Goal: Task Accomplishment & Management: Manage account settings

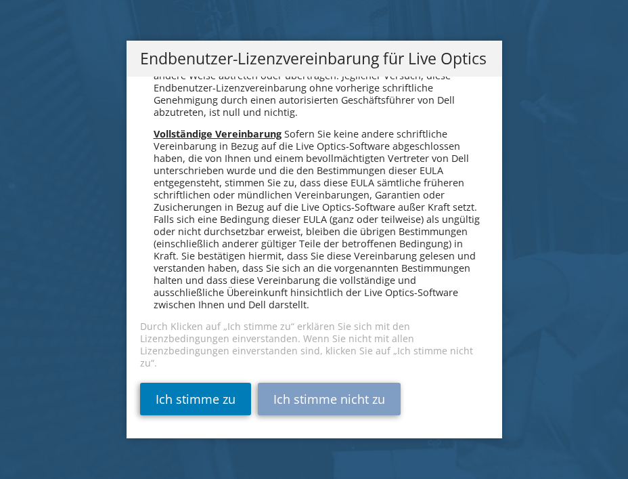
scroll to position [6852, 0]
click at [205, 411] on link "Ich stimme zu" at bounding box center [195, 399] width 111 height 33
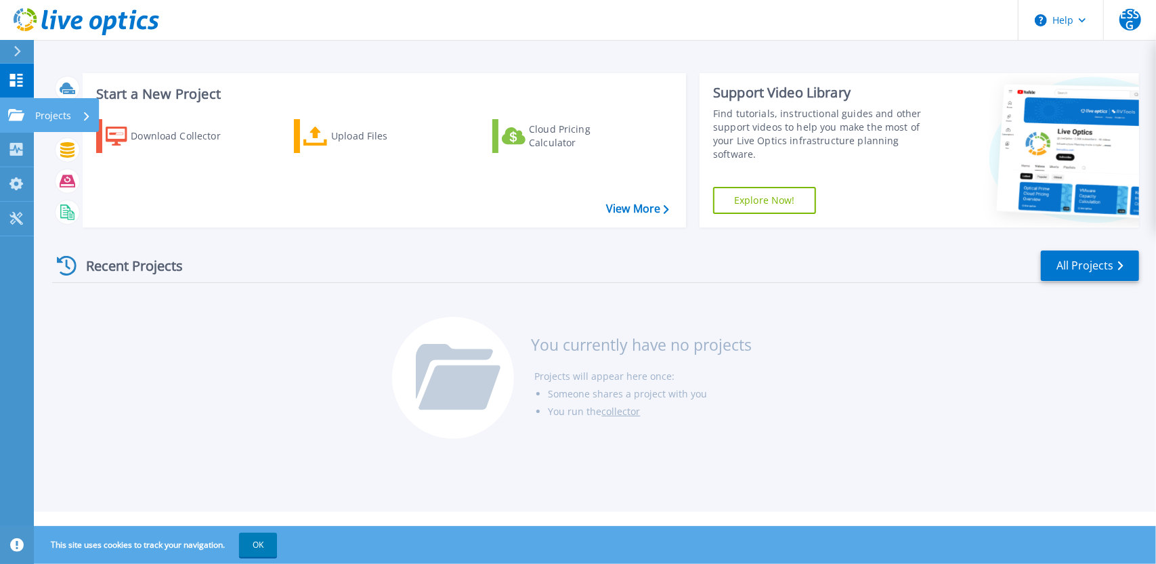
click at [16, 111] on icon at bounding box center [16, 115] width 16 height 12
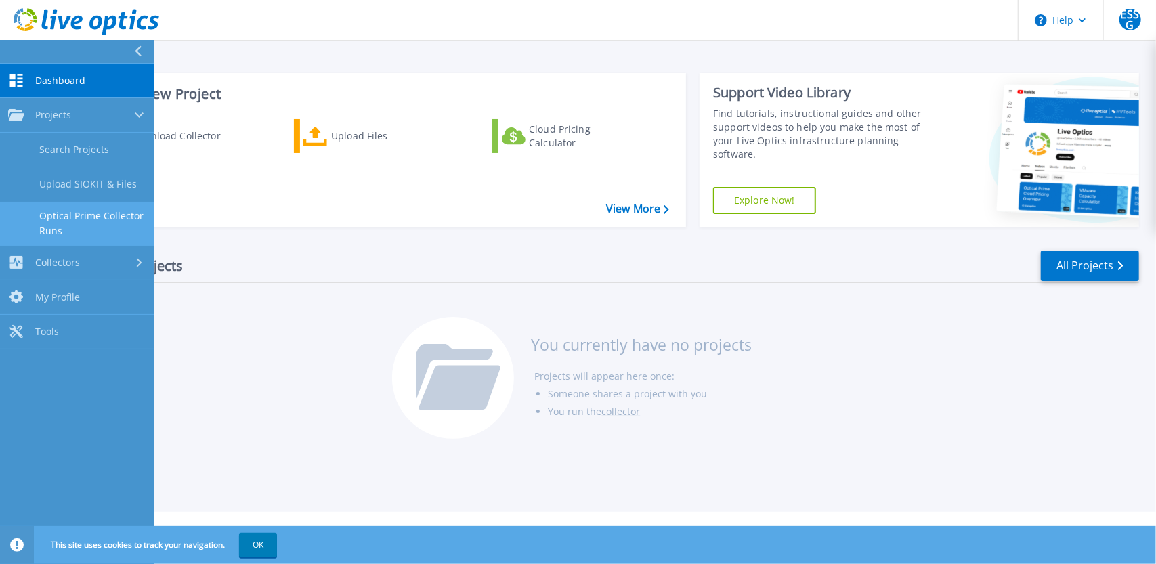
click at [62, 219] on link "Optical Prime Collector Runs" at bounding box center [77, 223] width 154 height 43
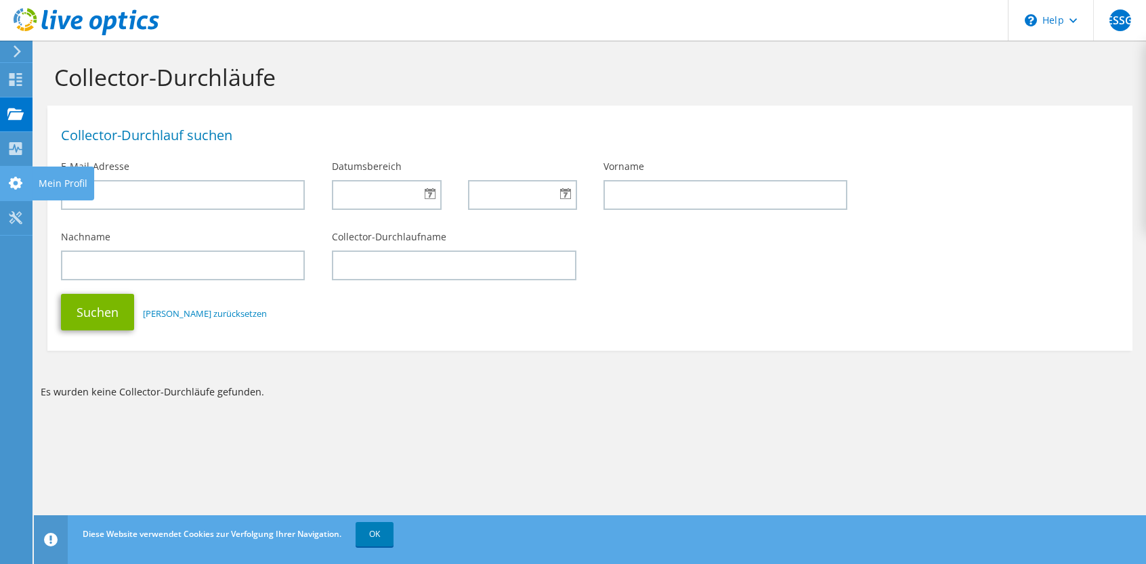
click at [14, 189] on icon at bounding box center [15, 183] width 16 height 13
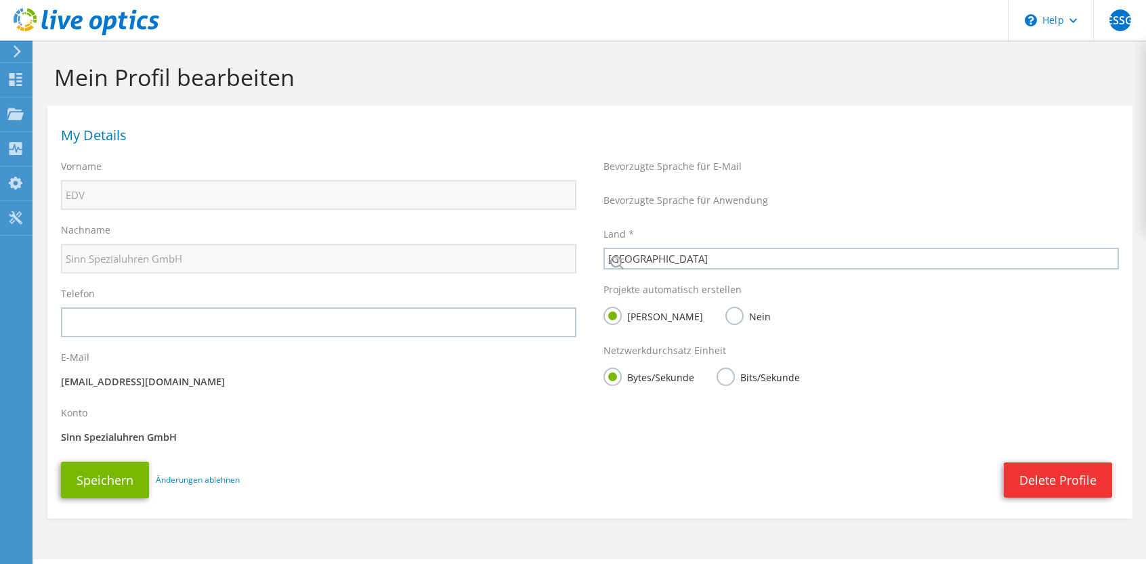
select select "56"
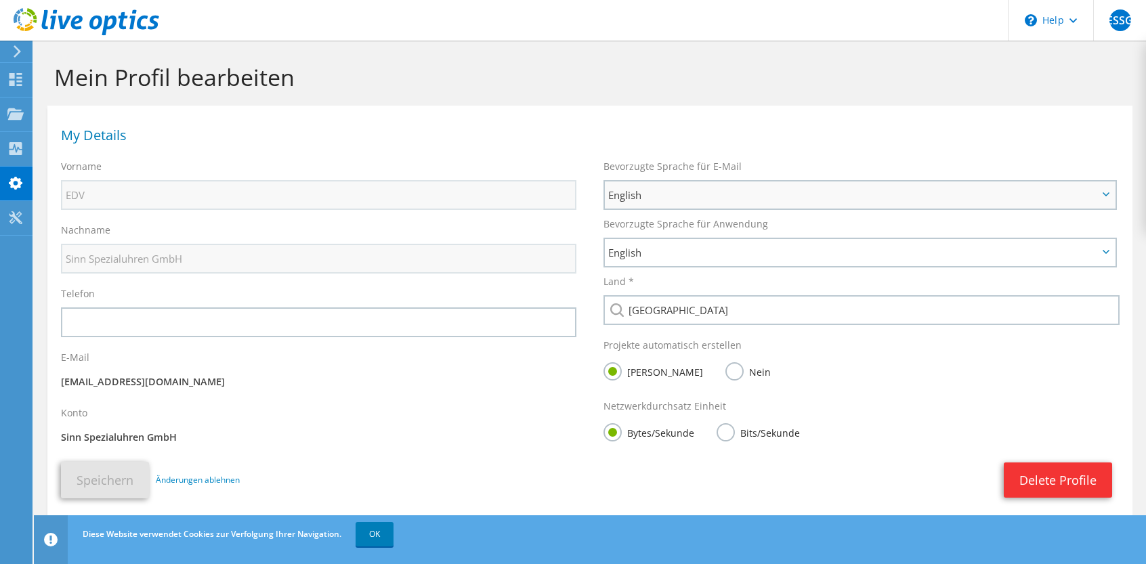
click at [1105, 192] on icon at bounding box center [1106, 194] width 7 height 4
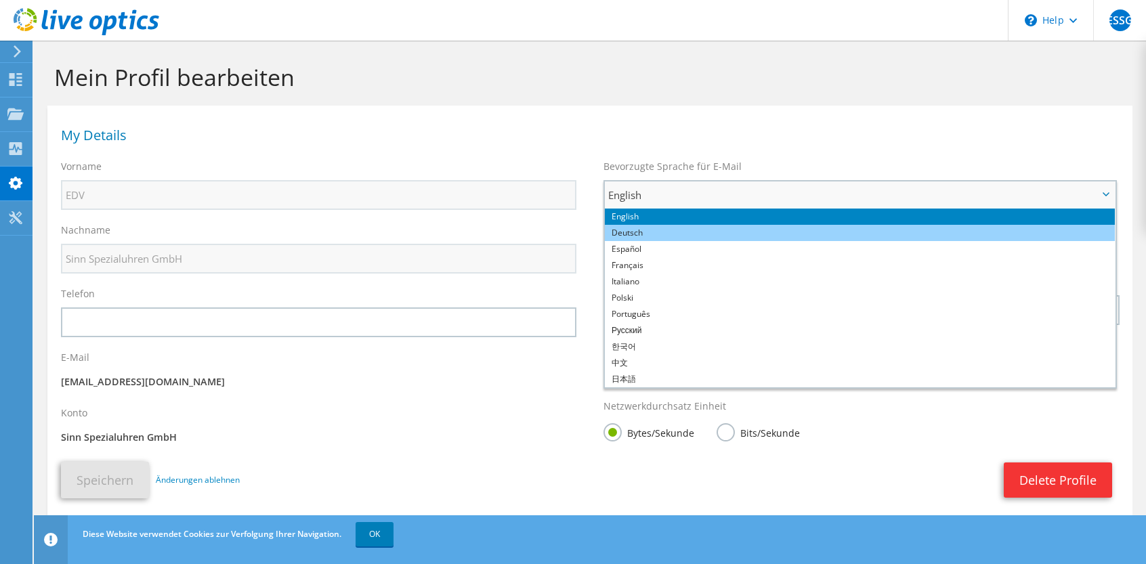
click at [681, 232] on li "Deutsch" at bounding box center [860, 233] width 510 height 16
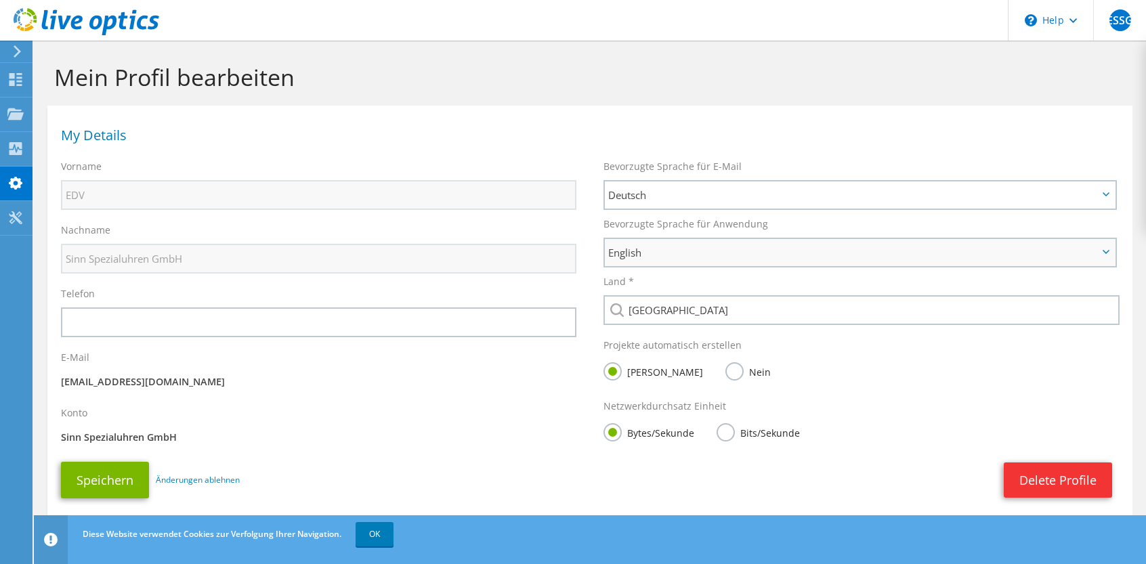
click at [1105, 252] on icon at bounding box center [1106, 252] width 7 height 4
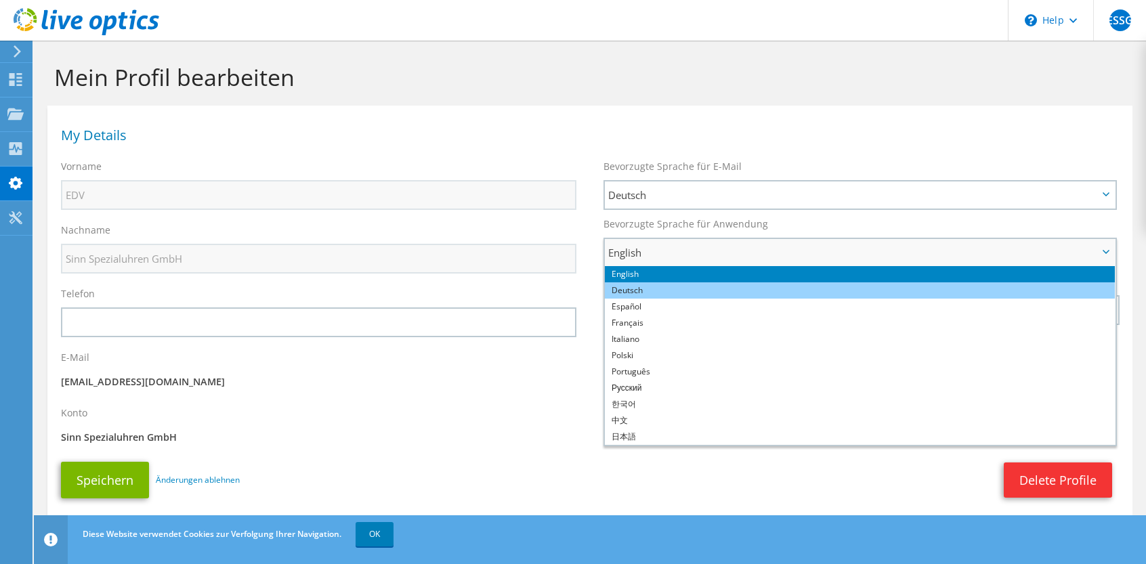
click at [704, 293] on li "Deutsch" at bounding box center [860, 290] width 510 height 16
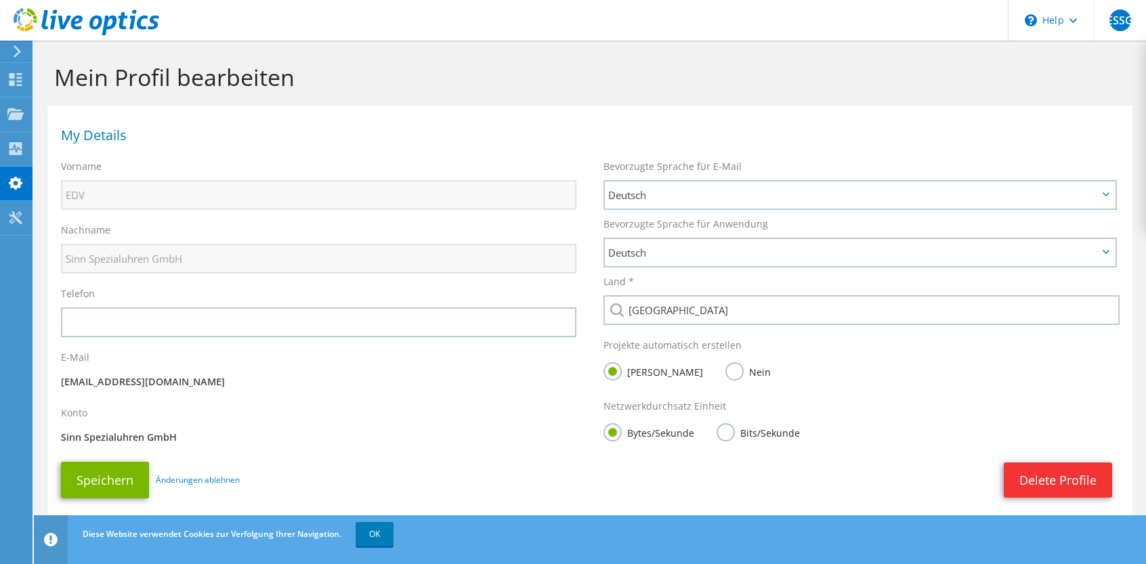
scroll to position [37, 0]
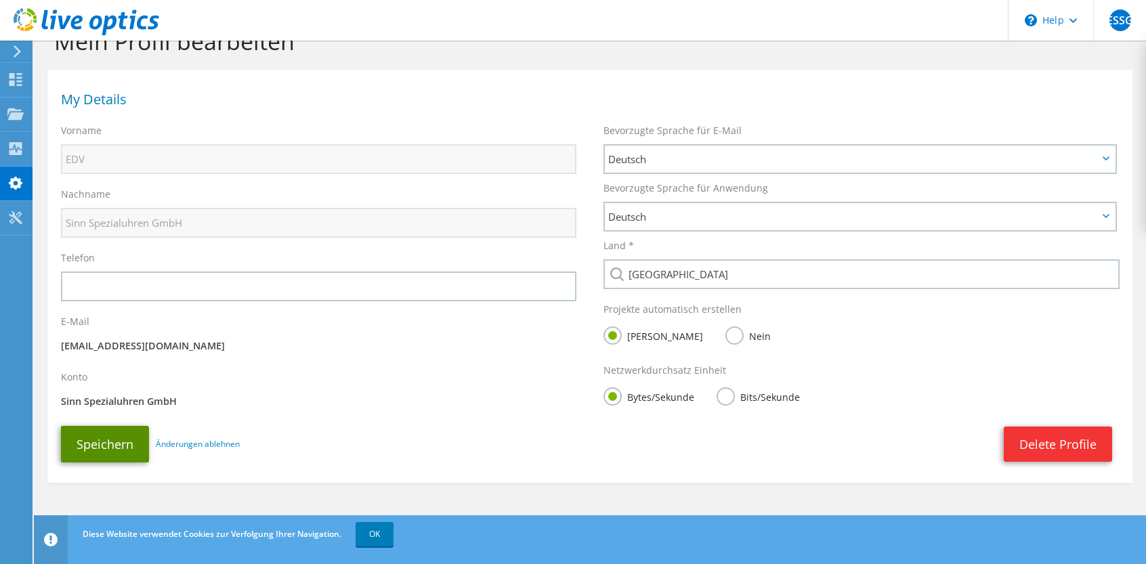
click at [81, 447] on button "Speichern" at bounding box center [105, 444] width 88 height 37
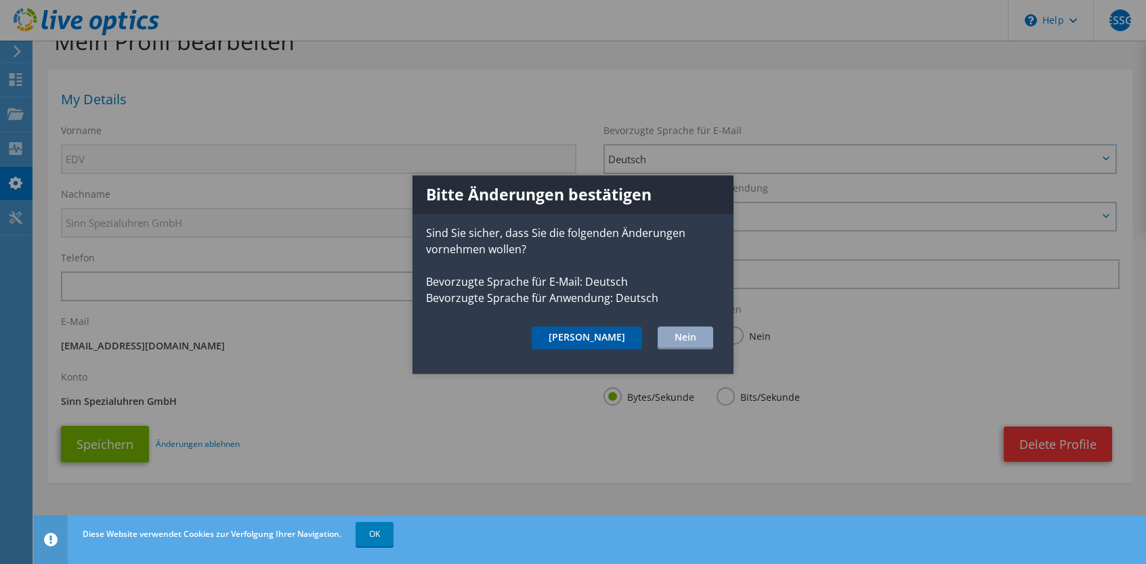
click at [620, 335] on button "Ja" at bounding box center [587, 337] width 110 height 23
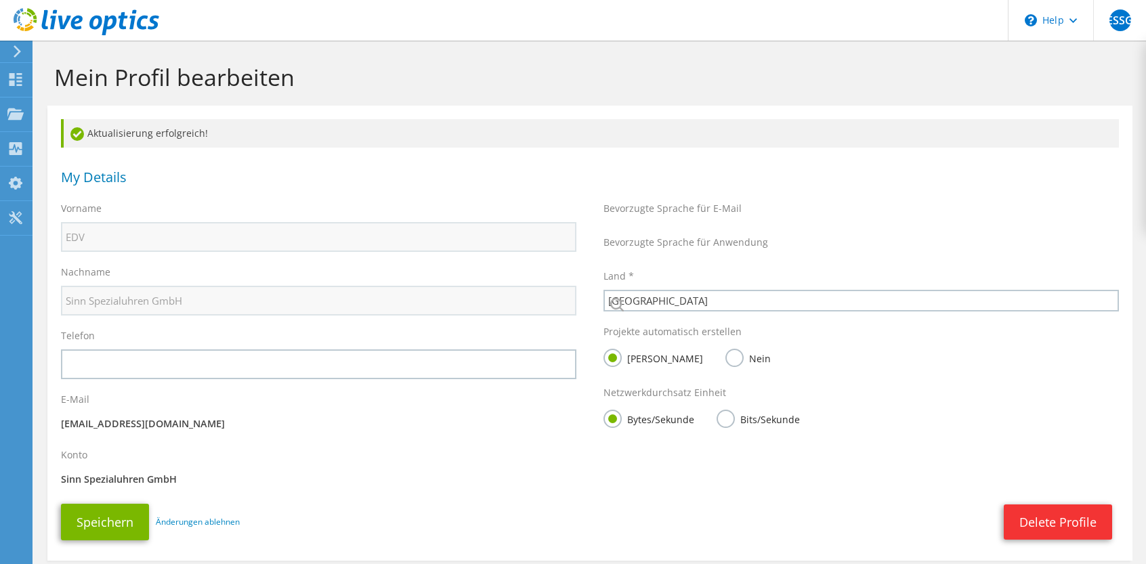
select select "56"
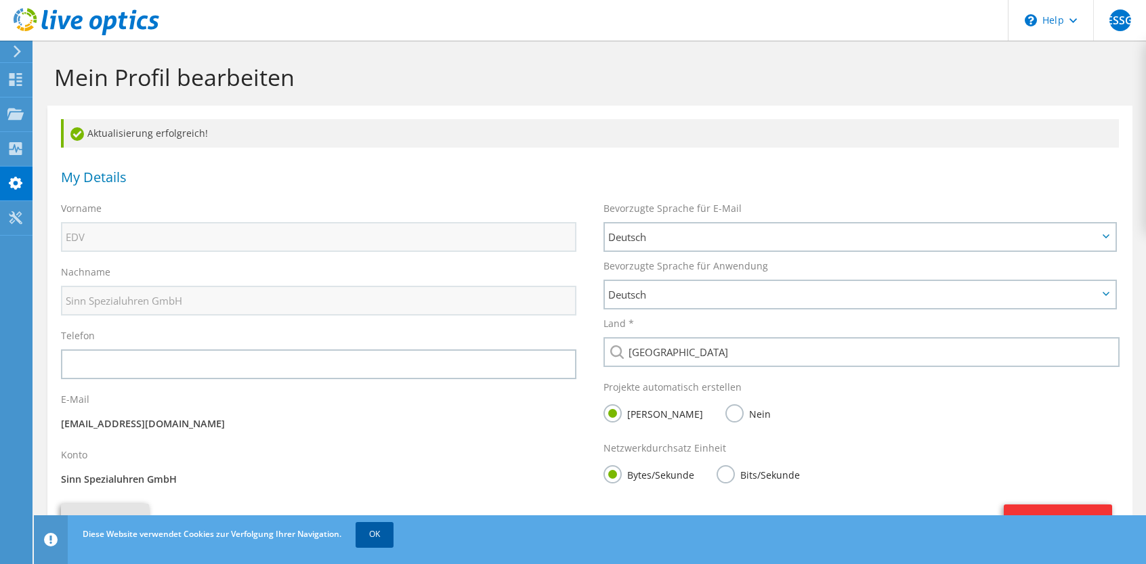
click at [378, 534] on link "OK" at bounding box center [375, 534] width 38 height 24
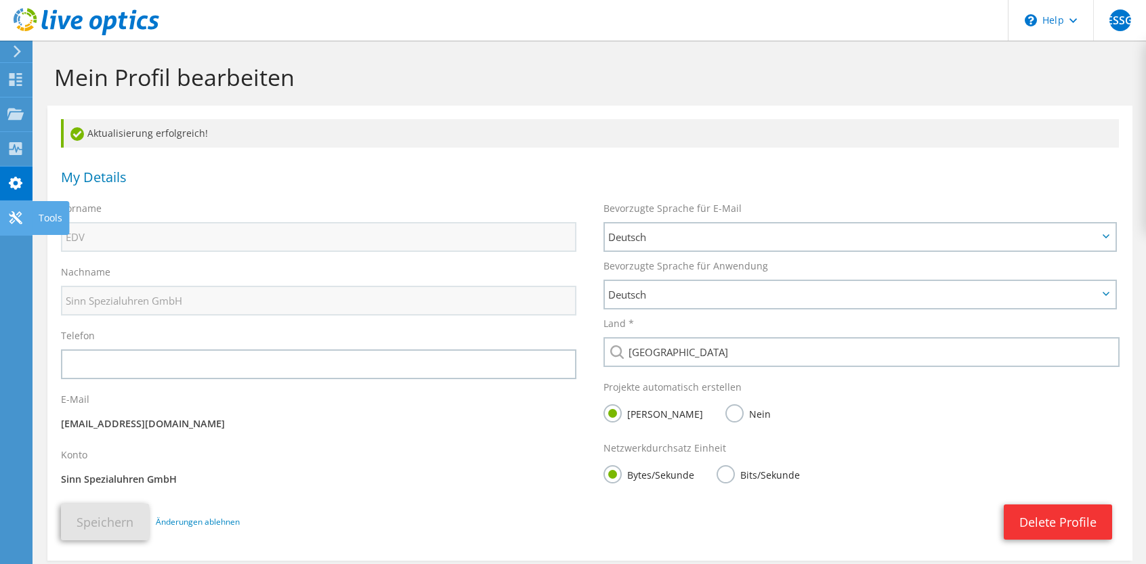
click at [7, 223] on icon at bounding box center [15, 217] width 16 height 13
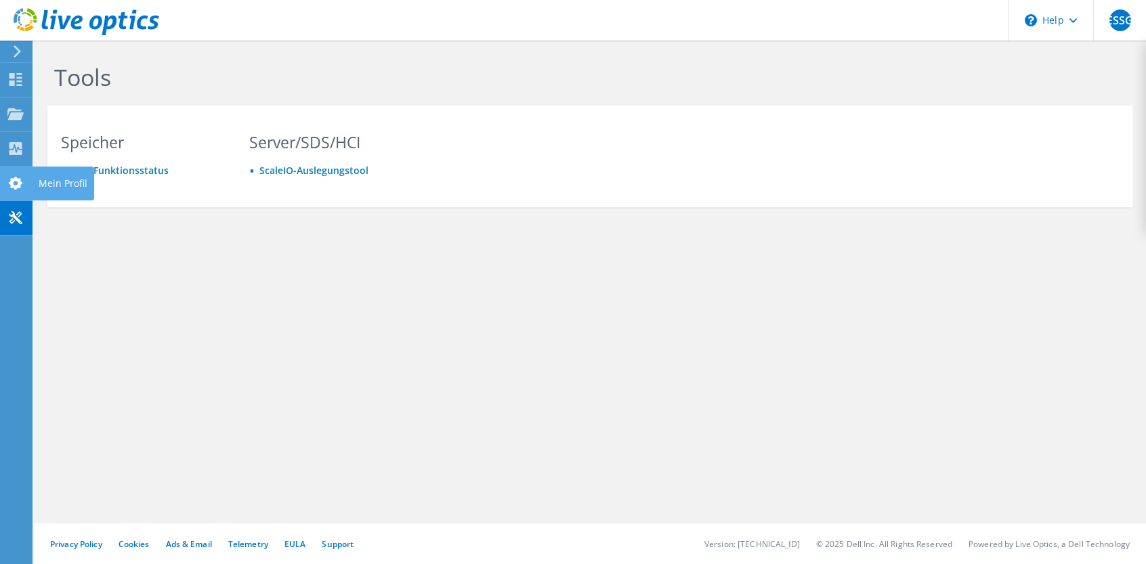
click at [20, 192] on div at bounding box center [15, 184] width 16 height 15
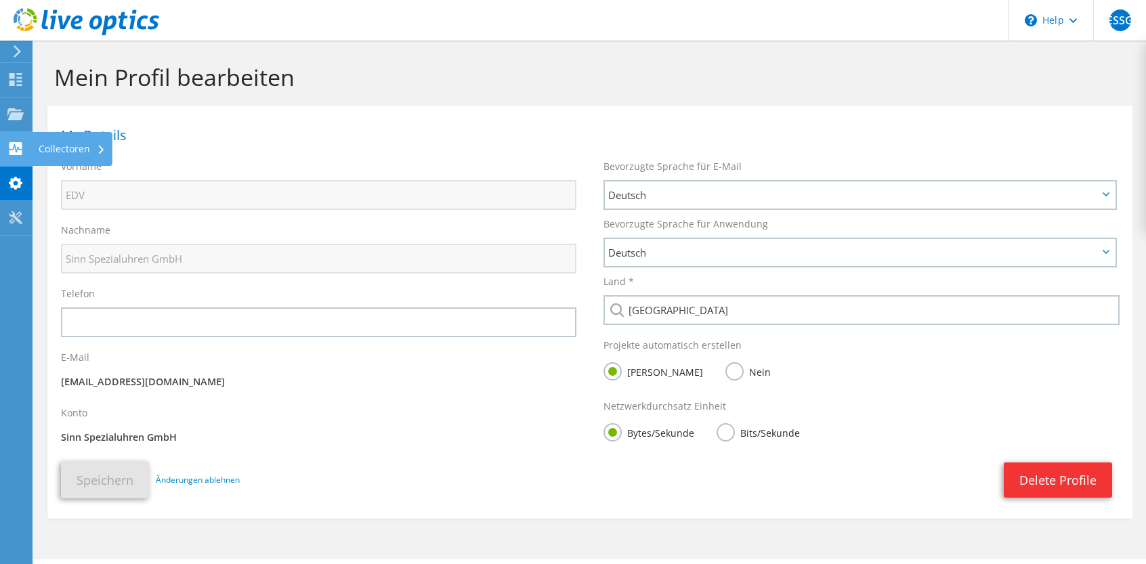
click at [16, 151] on icon at bounding box center [15, 148] width 16 height 13
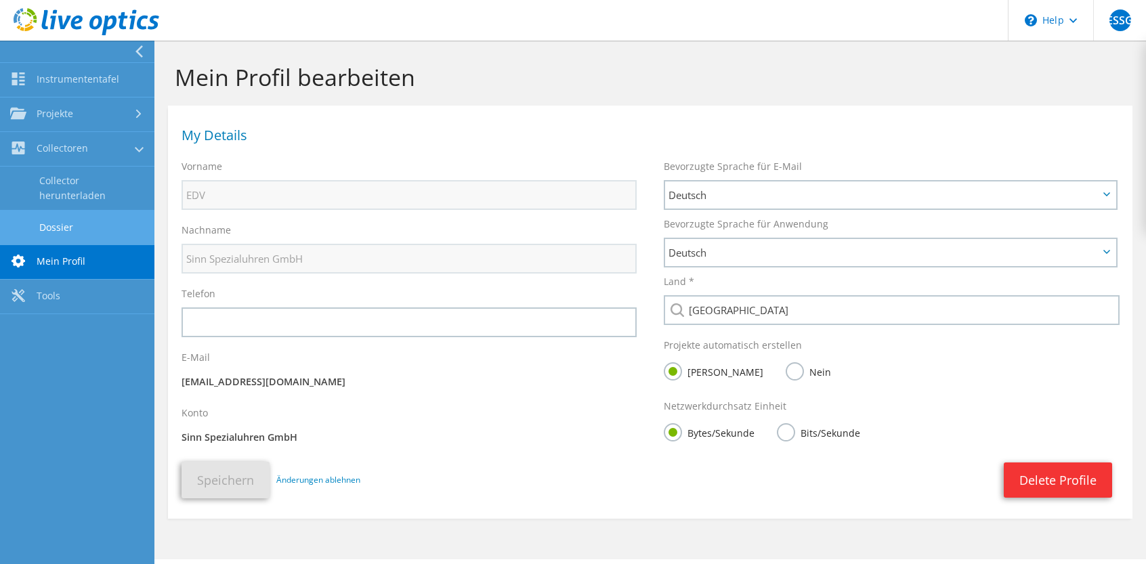
click at [40, 216] on link "Dossier" at bounding box center [77, 227] width 154 height 35
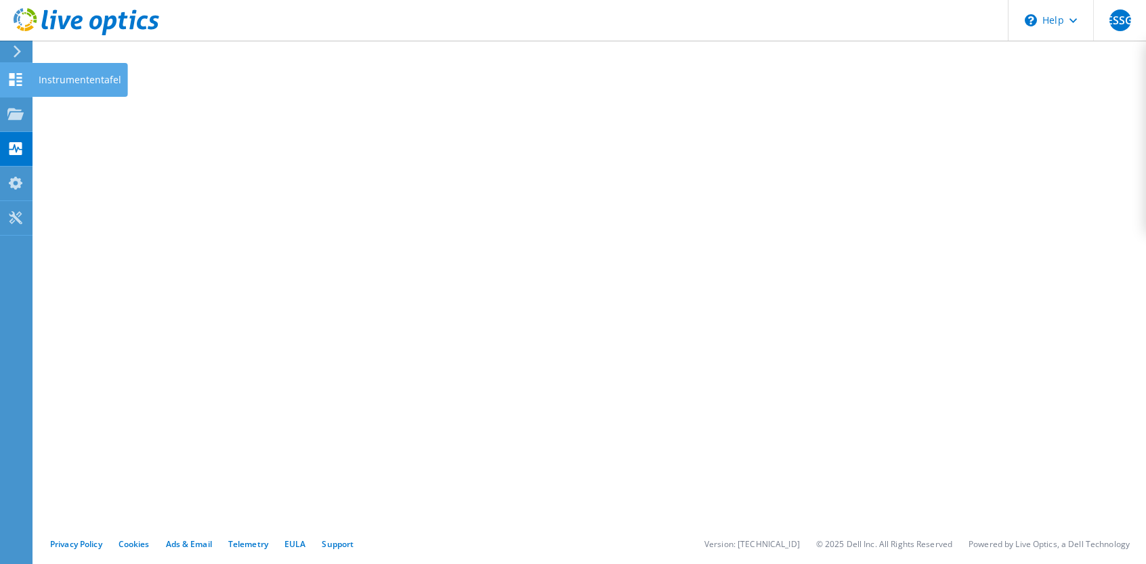
click at [13, 74] on use at bounding box center [15, 79] width 13 height 13
